Goal: Information Seeking & Learning: Understand process/instructions

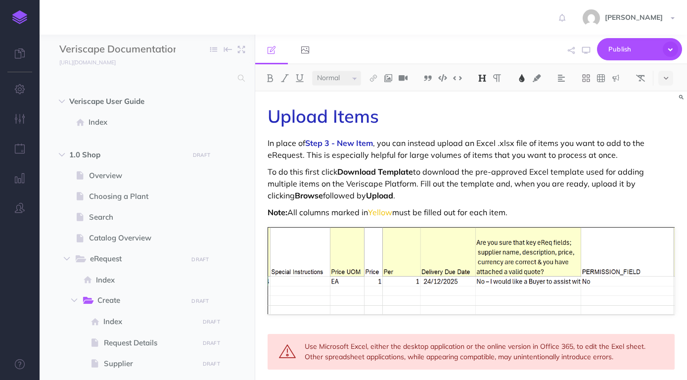
select select "null"
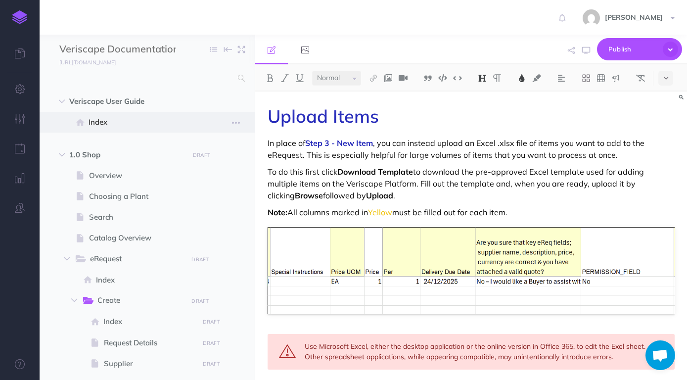
click at [100, 126] on span "Index" at bounding box center [142, 122] width 107 height 12
select select "null"
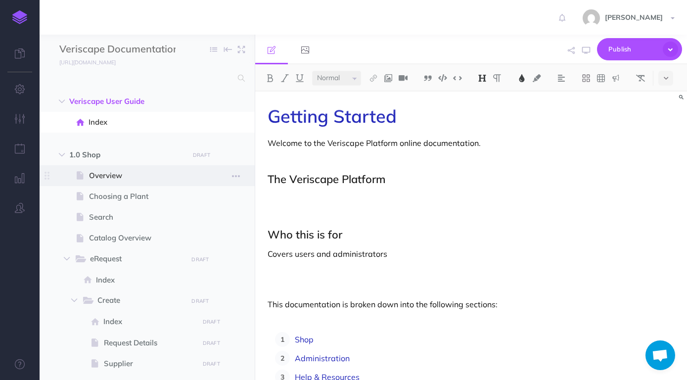
click at [131, 175] on span "Overview" at bounding box center [142, 176] width 106 height 12
select select "null"
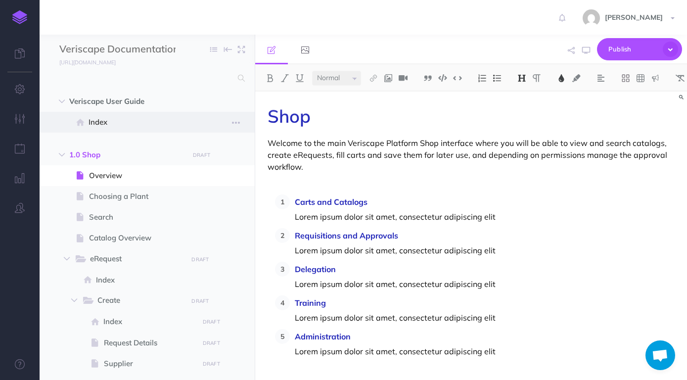
click at [126, 124] on span "Index" at bounding box center [142, 122] width 107 height 12
select select "null"
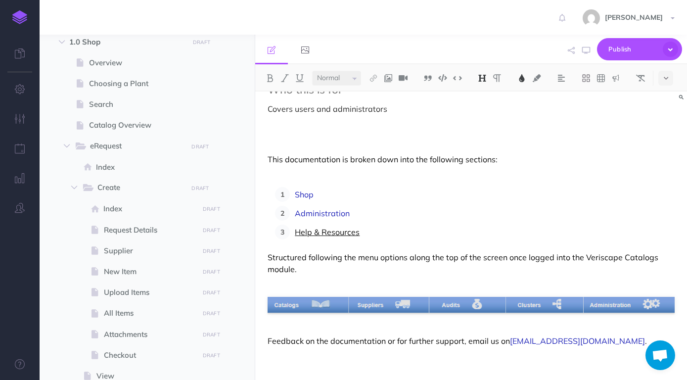
scroll to position [149, 0]
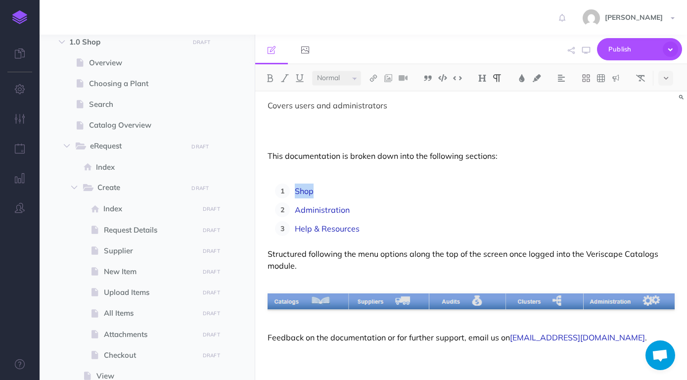
drag, startPoint x: 321, startPoint y: 191, endPoint x: 294, endPoint y: 189, distance: 26.8
click at [294, 189] on li "Shop" at bounding box center [482, 191] width 385 height 15
click at [271, 80] on img at bounding box center [270, 78] width 9 height 8
drag, startPoint x: 365, startPoint y: 215, endPoint x: 294, endPoint y: 210, distance: 70.4
click at [294, 210] on li "Administration" at bounding box center [482, 209] width 385 height 15
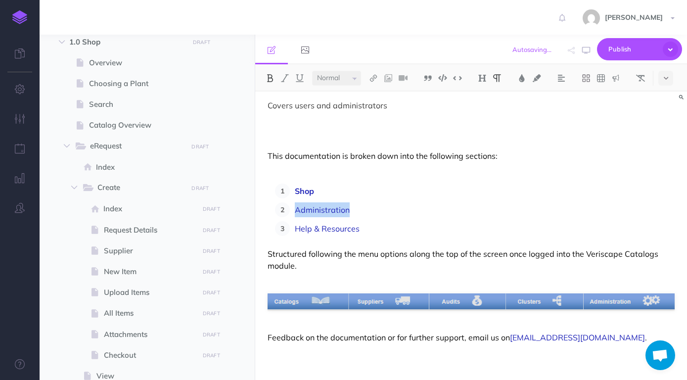
click at [265, 77] on button at bounding box center [270, 78] width 15 height 15
drag, startPoint x: 373, startPoint y: 230, endPoint x: 298, endPoint y: 230, distance: 75.7
click at [298, 230] on p "Help & Resources" at bounding box center [485, 228] width 380 height 15
click at [272, 82] on img at bounding box center [270, 78] width 9 height 8
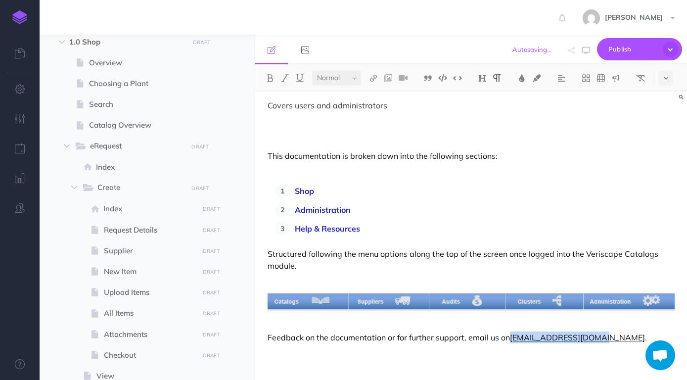
drag, startPoint x: 511, startPoint y: 338, endPoint x: 598, endPoint y: 338, distance: 87.1
click at [598, 338] on link "[EMAIL_ADDRESS][DOMAIN_NAME]" at bounding box center [577, 337] width 135 height 10
click at [276, 76] on button at bounding box center [270, 78] width 15 height 15
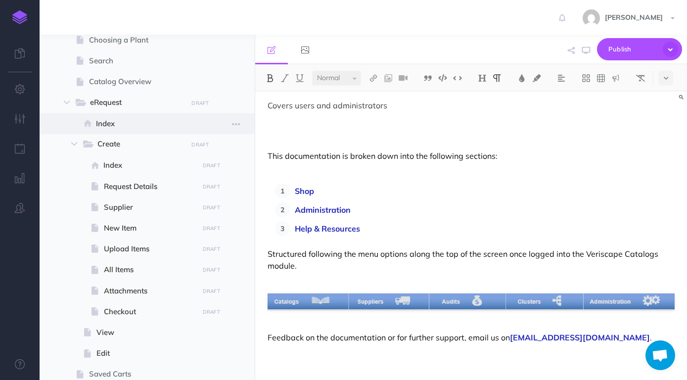
scroll to position [169, 0]
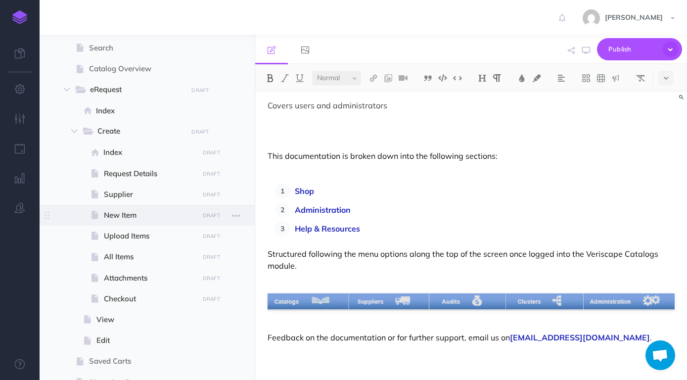
click at [127, 208] on span at bounding box center [147, 215] width 215 height 21
select select "null"
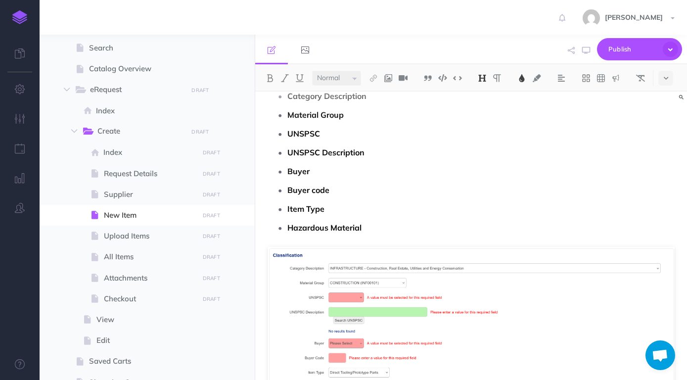
scroll to position [364, 0]
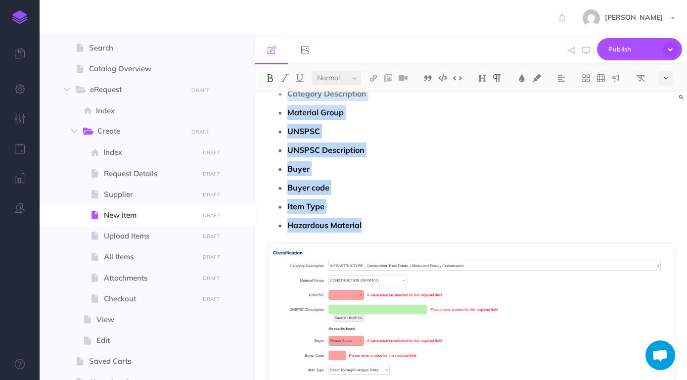
drag, startPoint x: 364, startPoint y: 237, endPoint x: 289, endPoint y: 110, distance: 147.2
click at [289, 110] on ul "Category Description Material Group UNSPSC UNSPSC Description Buyer Buyer code …" at bounding box center [474, 159] width 402 height 146
click at [521, 81] on img at bounding box center [521, 78] width 9 height 8
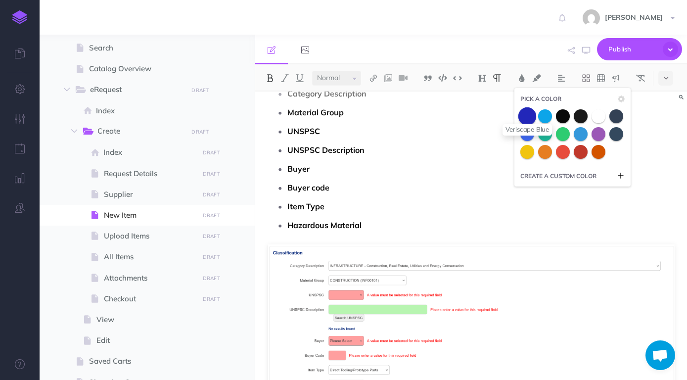
click at [528, 114] on span at bounding box center [527, 116] width 18 height 18
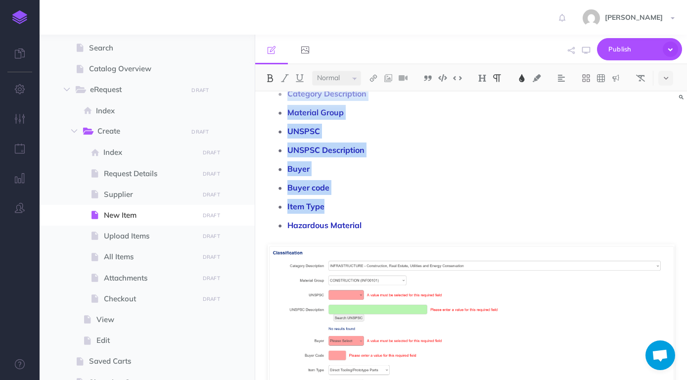
drag, startPoint x: 472, startPoint y: 147, endPoint x: 470, endPoint y: 153, distance: 6.4
click at [472, 138] on p "UNSPSC" at bounding box center [480, 131] width 387 height 15
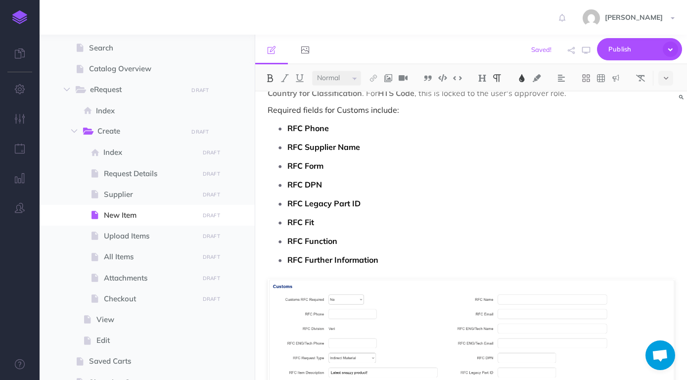
scroll to position [831, 0]
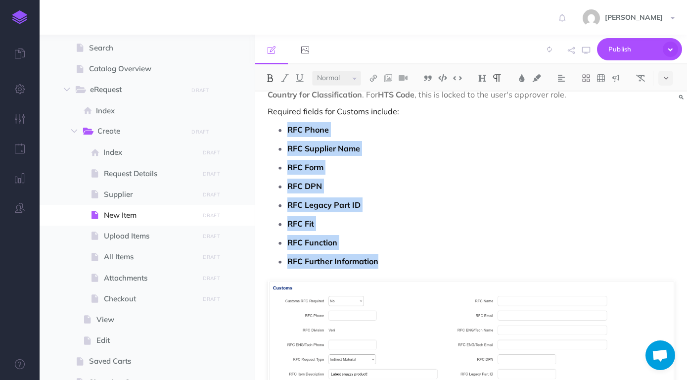
drag, startPoint x: 391, startPoint y: 270, endPoint x: 289, endPoint y: 143, distance: 162.5
click at [289, 143] on ul "RFC Phone RFC Supplier Name RFC Form RFC DPN RFC Legacy Part ID RFC Fit RFC Fun…" at bounding box center [474, 195] width 402 height 146
click at [526, 79] on img at bounding box center [521, 78] width 9 height 8
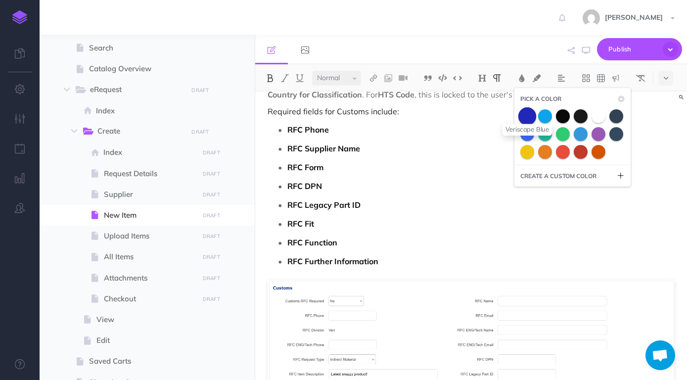
click at [531, 111] on span at bounding box center [527, 116] width 18 height 18
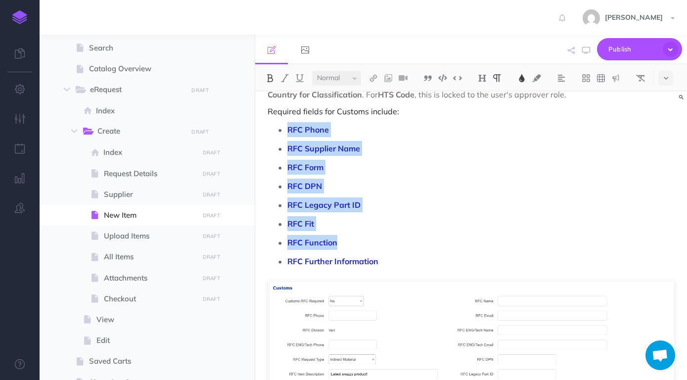
click at [452, 175] on p "RFC Form" at bounding box center [480, 167] width 387 height 15
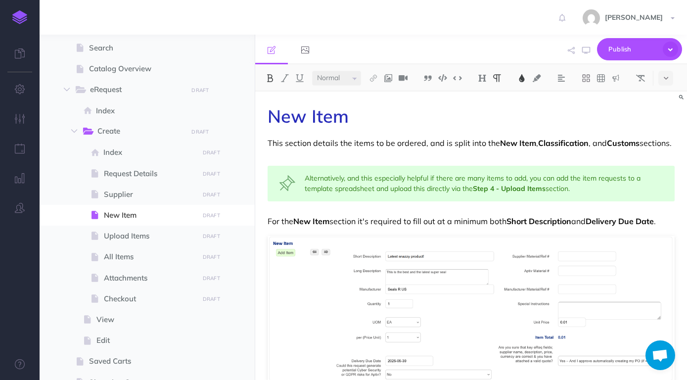
scroll to position [208, 0]
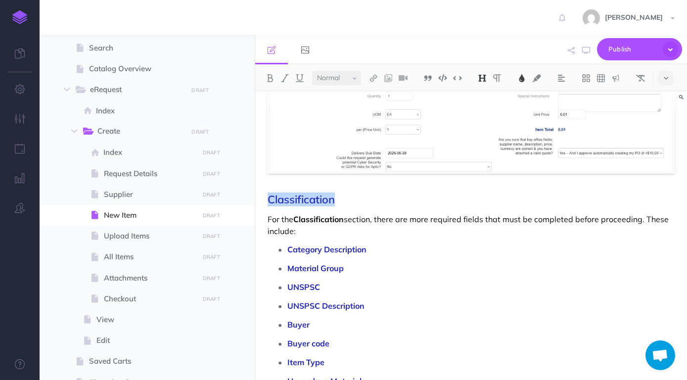
drag, startPoint x: 344, startPoint y: 209, endPoint x: 262, endPoint y: 221, distance: 82.4
click at [482, 79] on img at bounding box center [482, 78] width 9 height 8
click at [485, 93] on button "H1" at bounding box center [482, 95] width 15 height 15
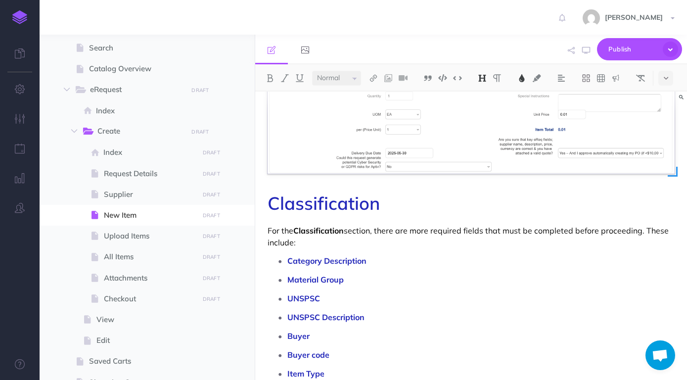
click at [437, 165] on img at bounding box center [471, 101] width 407 height 146
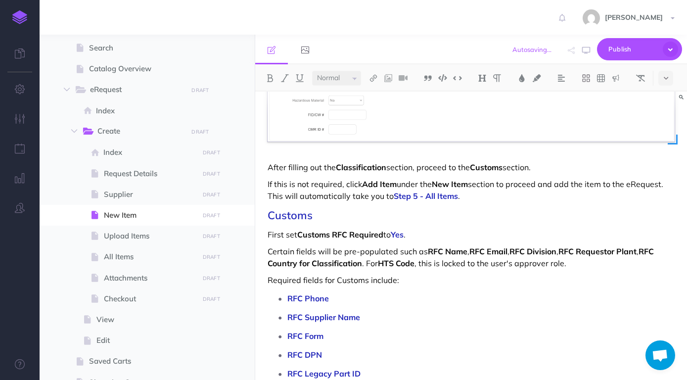
scroll to position [675, 0]
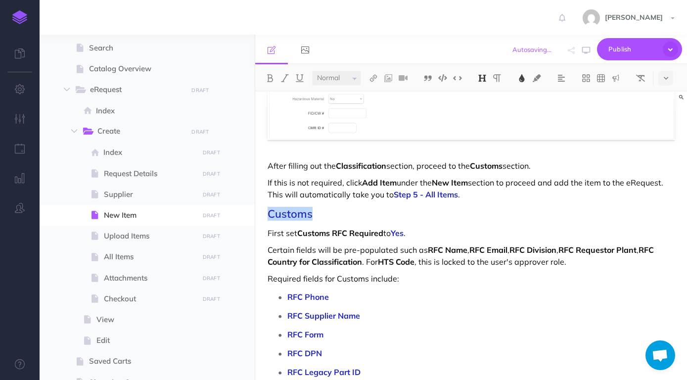
drag, startPoint x: 358, startPoint y: 221, endPoint x: 271, endPoint y: 228, distance: 86.9
click at [271, 220] on h2 "Customs" at bounding box center [471, 214] width 407 height 12
click at [490, 79] on button at bounding box center [482, 78] width 15 height 15
click at [490, 93] on button "H1" at bounding box center [482, 95] width 15 height 15
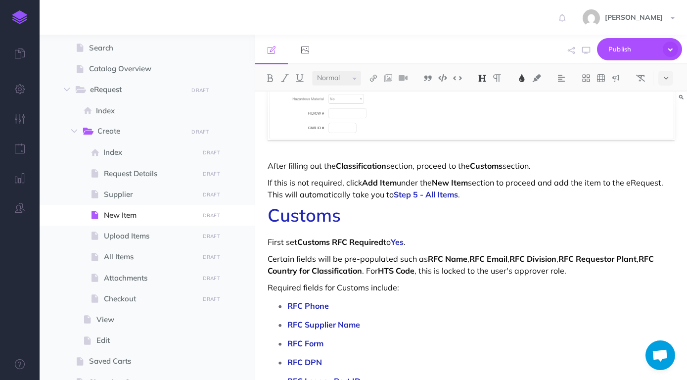
click at [446, 187] on strong "New Item" at bounding box center [450, 183] width 36 height 10
click at [592, 51] on button "button" at bounding box center [586, 50] width 13 height 29
click at [587, 54] on icon "button" at bounding box center [586, 50] width 8 height 8
click at [492, 200] on p "If this is not required, click Add Item under the New Item section to proceed a…" at bounding box center [471, 189] width 407 height 24
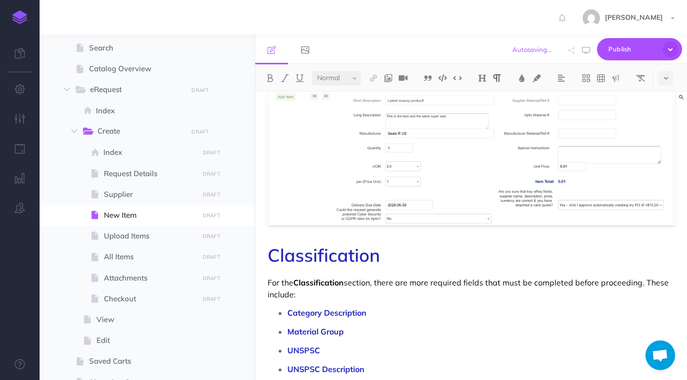
scroll to position [156, 0]
click at [491, 264] on h1 "Classification" at bounding box center [471, 255] width 407 height 20
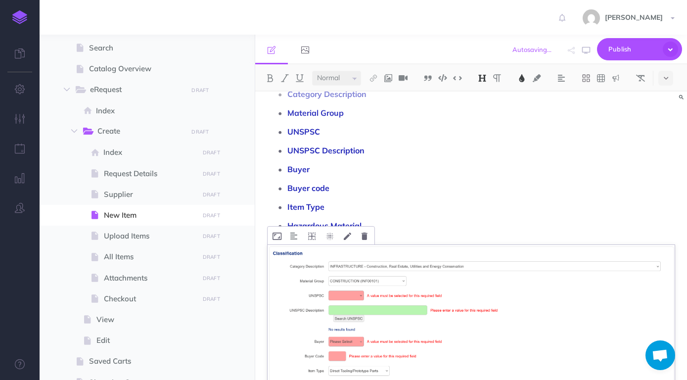
scroll to position [498, 0]
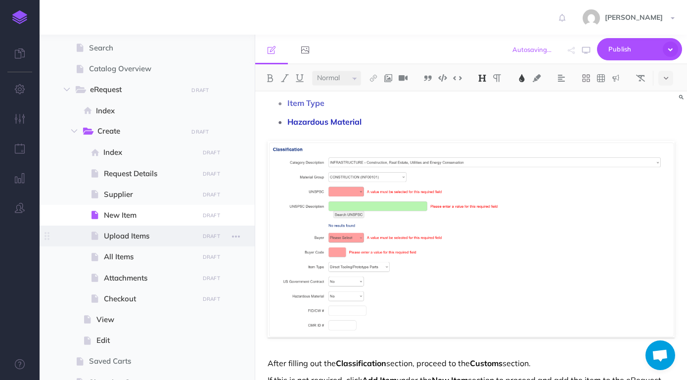
click at [163, 239] on span "Upload Items" at bounding box center [150, 236] width 92 height 12
click at [117, 238] on span "Upload Items" at bounding box center [150, 236] width 92 height 12
select select "null"
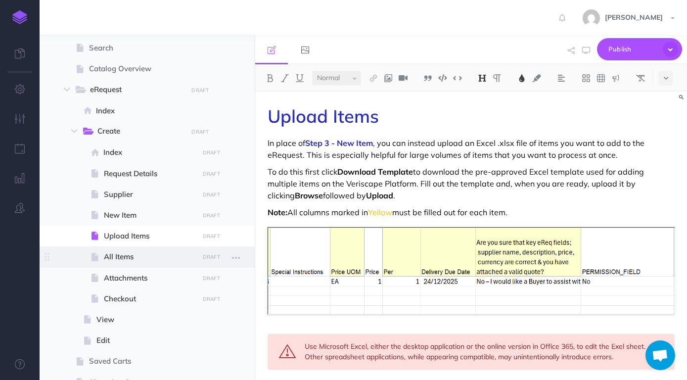
click at [136, 259] on span "All Items" at bounding box center [150, 257] width 92 height 12
select select "null"
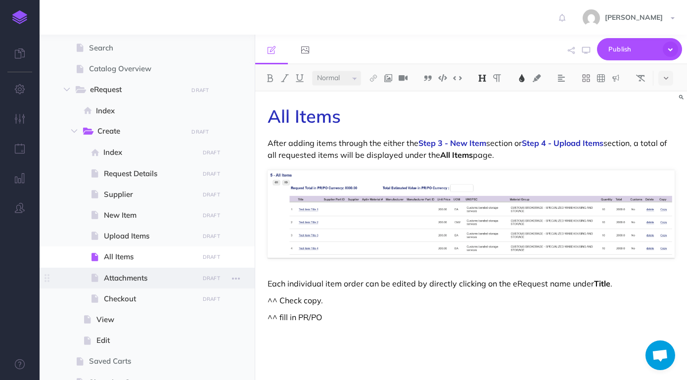
click at [133, 274] on span "Attachments" at bounding box center [150, 278] width 92 height 12
select select "null"
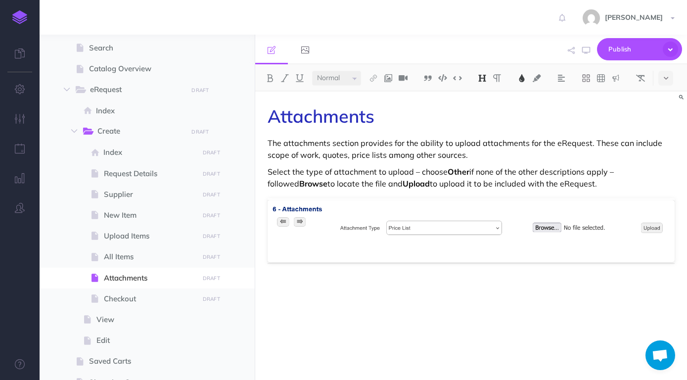
click at [353, 154] on p "The attachments section provides for the ability to upload attachments for the …" at bounding box center [471, 149] width 407 height 24
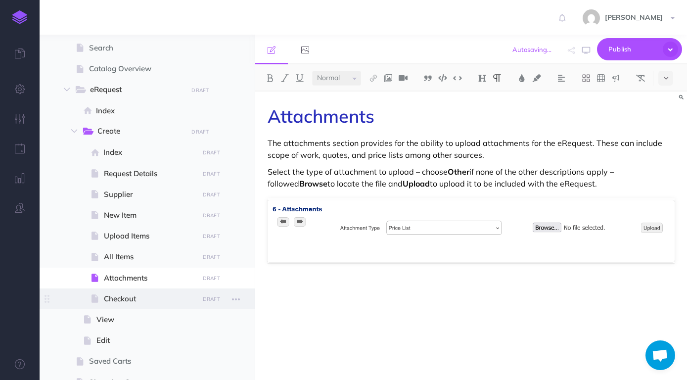
click at [119, 291] on span at bounding box center [147, 298] width 215 height 21
click at [130, 297] on span "Checkout" at bounding box center [150, 299] width 92 height 12
select select "null"
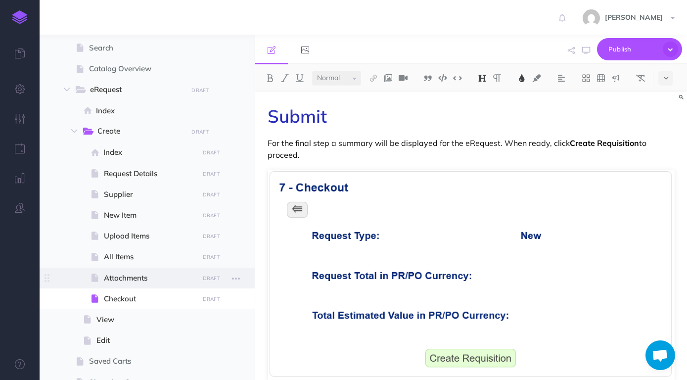
scroll to position [282, 0]
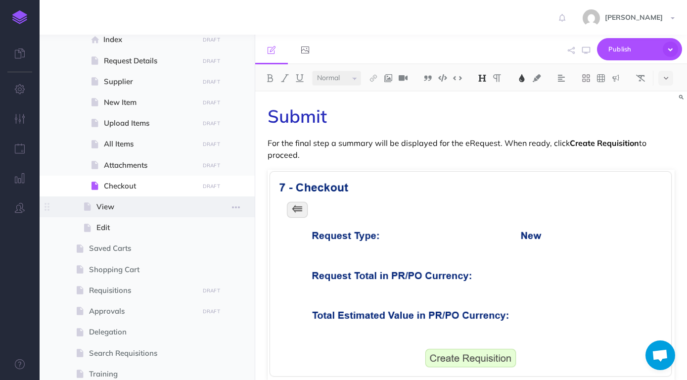
click at [128, 210] on span "View" at bounding box center [145, 207] width 99 height 12
select select "null"
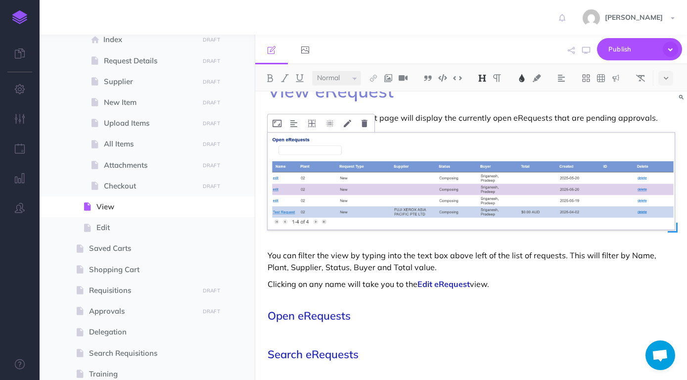
scroll to position [45, 0]
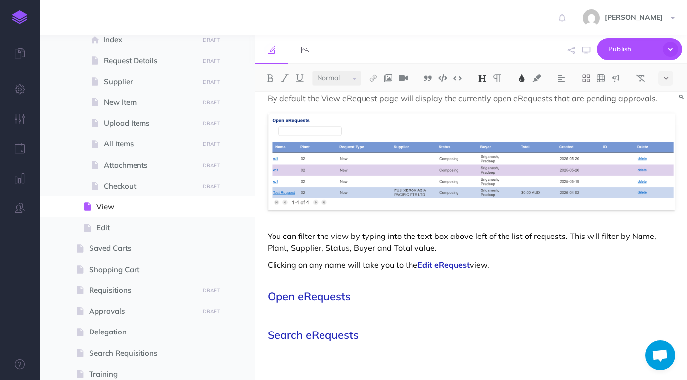
click at [357, 297] on h2 "Open eRequests" at bounding box center [471, 290] width 407 height 24
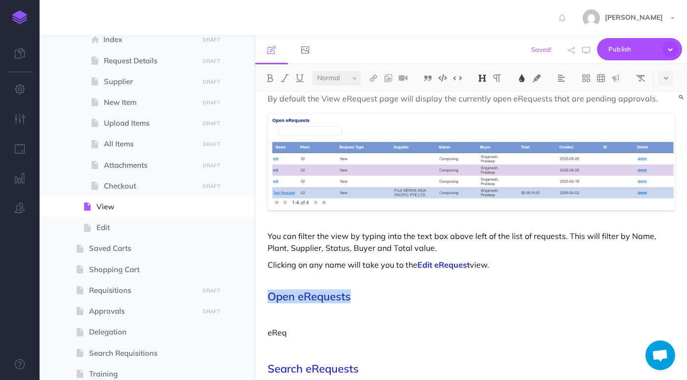
copy span "Open eRequests"
